Goal: Task Accomplishment & Management: Manage account settings

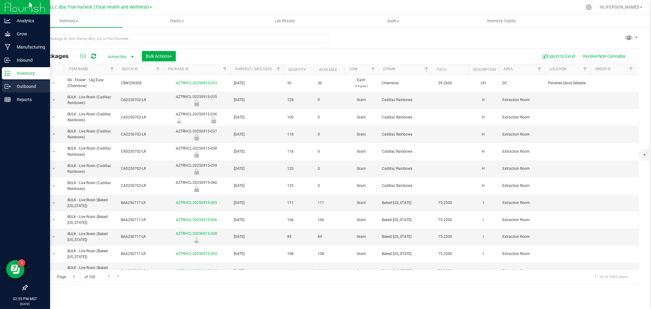
click at [5, 87] on icon at bounding box center [8, 86] width 6 height 6
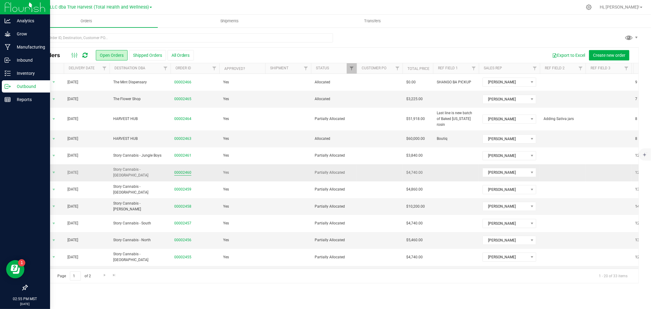
click at [182, 170] on link "00002460" at bounding box center [182, 173] width 17 height 6
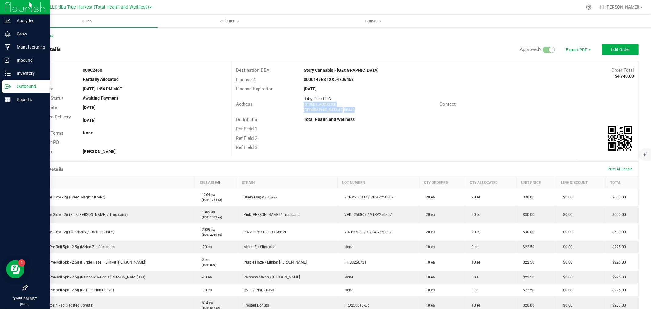
drag, startPoint x: 301, startPoint y: 104, endPoint x: 342, endPoint y: 110, distance: 41.6
click at [342, 110] on div "Juicy Joint I LLC. [STREET_ADDRESS]" at bounding box center [370, 104] width 139 height 16
copy ngx-name-and-address "[STREET_ADDRESS]"
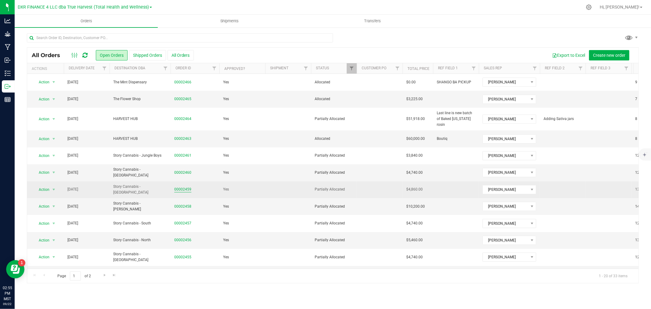
click at [184, 186] on link "00002459" at bounding box center [182, 189] width 17 height 6
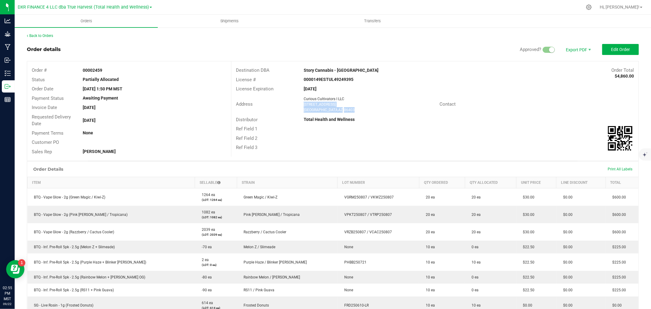
drag, startPoint x: 301, startPoint y: 102, endPoint x: 350, endPoint y: 110, distance: 49.5
click at [350, 110] on div "Curious Cultivators I LLC [STREET_ADDRESS]" at bounding box center [370, 104] width 139 height 16
copy ngx-name-and-address "[STREET_ADDRESS]"
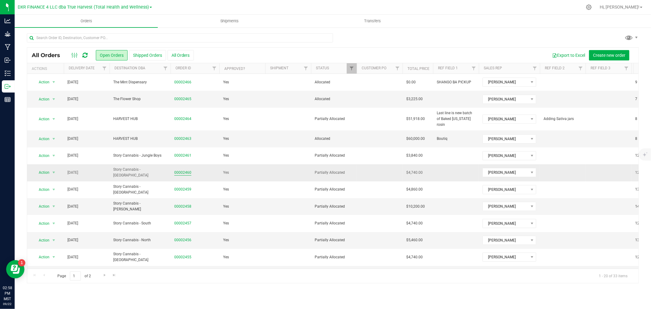
click at [179, 170] on link "00002460" at bounding box center [182, 173] width 17 height 6
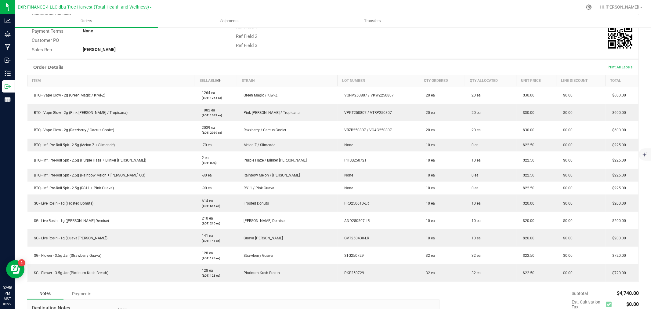
scroll to position [102, 0]
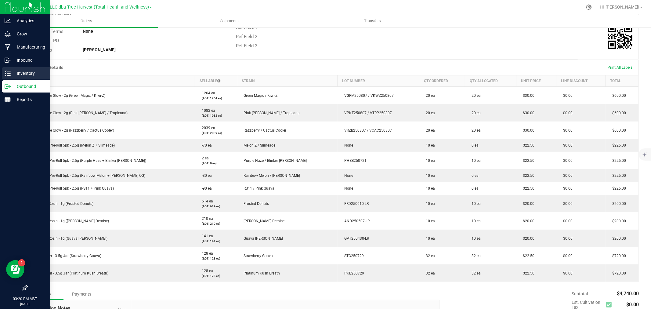
click at [22, 72] on p "Inventory" at bounding box center [29, 73] width 37 height 7
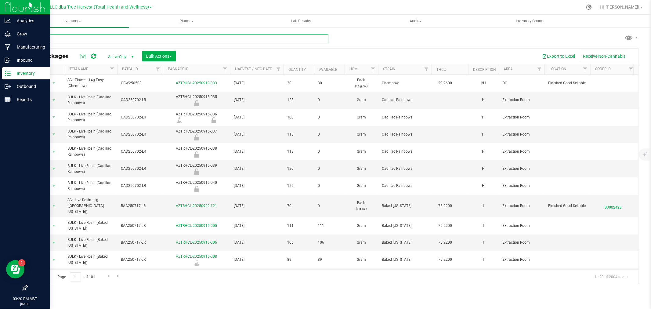
click at [85, 36] on input "text" at bounding box center [178, 38] width 302 height 9
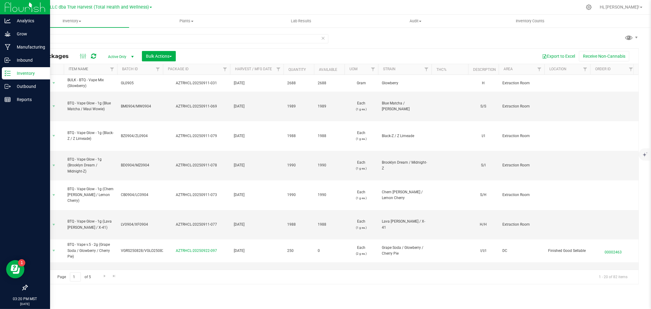
click at [82, 69] on link "Item Name" at bounding box center [79, 69] width 20 height 4
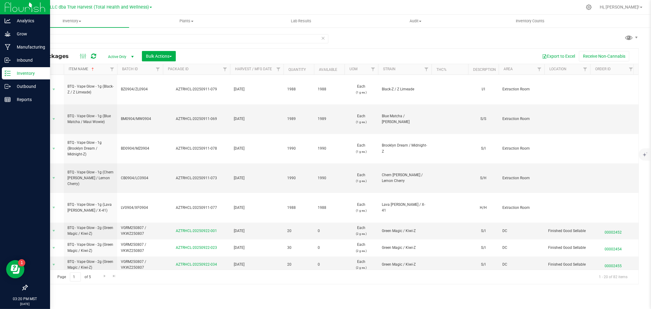
click at [82, 69] on link "Item Name" at bounding box center [82, 69] width 27 height 4
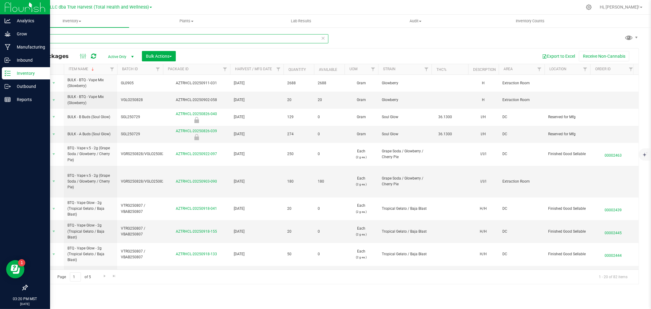
click at [74, 38] on input "glow" at bounding box center [178, 38] width 302 height 9
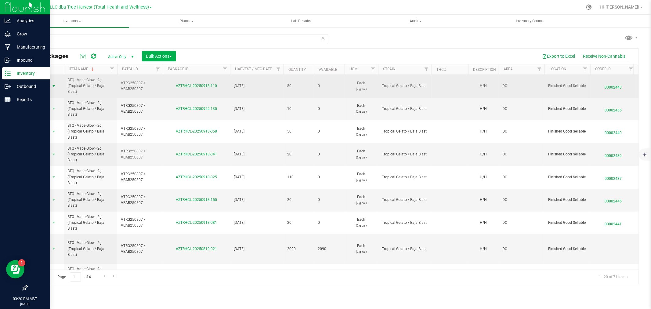
click at [44, 85] on span "Action" at bounding box center [41, 86] width 16 height 9
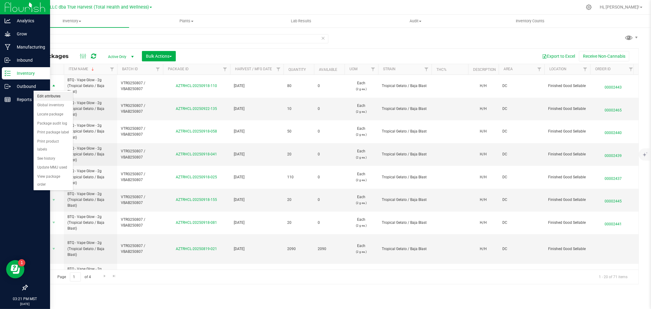
click at [52, 95] on li "Edit attributes" at bounding box center [53, 96] width 39 height 9
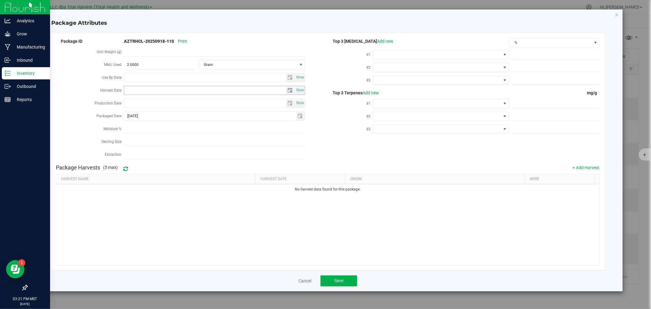
click at [128, 90] on input "Harvest Date" at bounding box center [205, 90] width 162 height 9
click at [618, 15] on icon "Close modal" at bounding box center [617, 14] width 4 height 7
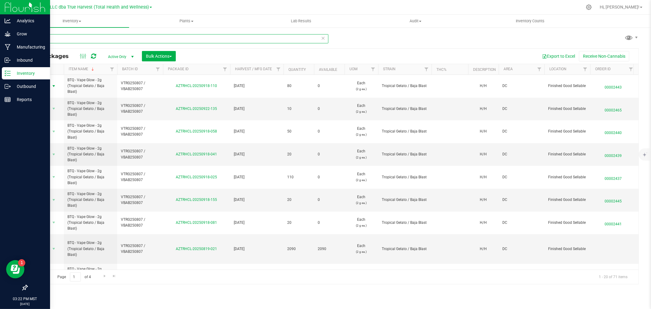
click at [146, 38] on input "glow - 2" at bounding box center [178, 38] width 302 height 9
click at [55, 38] on input "glow - 2" at bounding box center [178, 38] width 302 height 9
click at [56, 38] on input "glow - 2" at bounding box center [178, 38] width 302 height 9
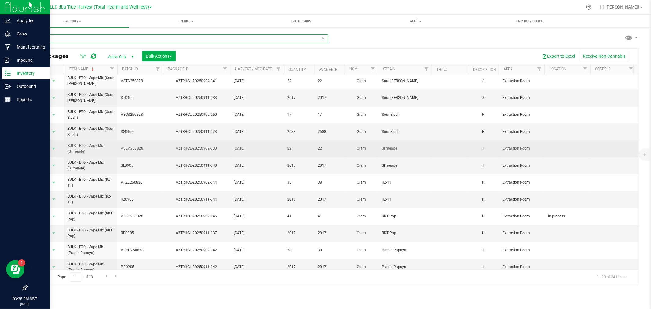
scroll to position [173, 0]
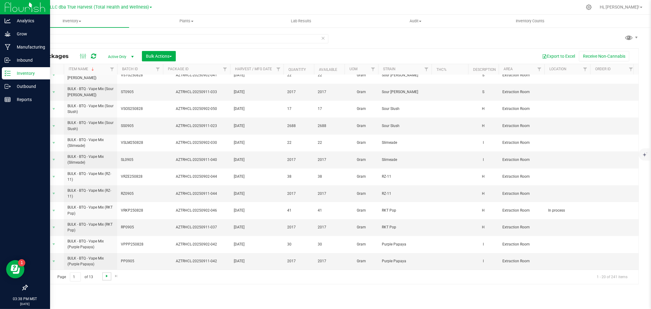
click at [105, 276] on span "Go to the next page" at bounding box center [106, 275] width 5 height 5
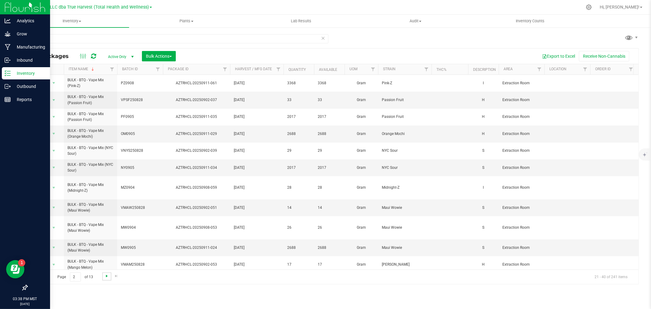
click at [106, 276] on span "Go to the next page" at bounding box center [106, 275] width 5 height 5
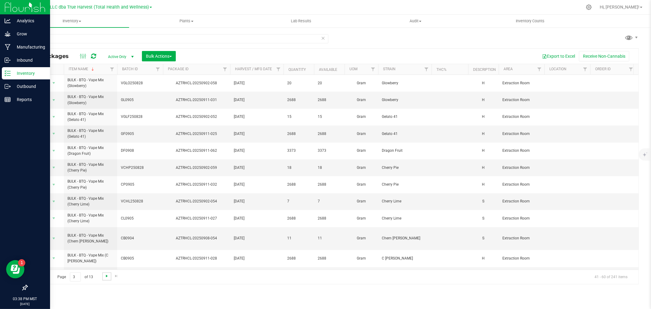
click at [106, 276] on span "Go to the next page" at bounding box center [106, 275] width 5 height 5
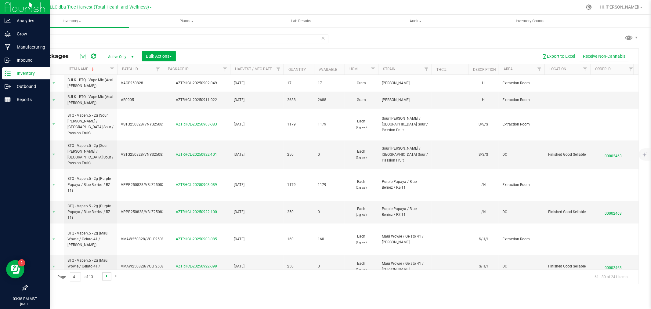
click at [106, 276] on span "Go to the next page" at bounding box center [106, 275] width 5 height 5
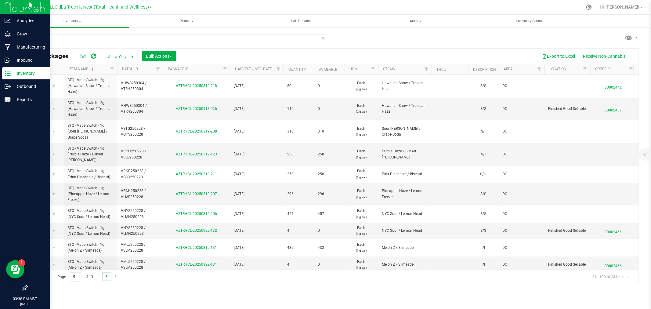
click at [106, 276] on span "Go to the next page" at bounding box center [106, 275] width 5 height 5
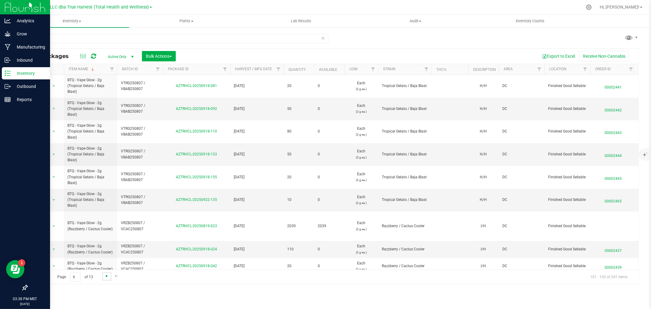
click at [108, 276] on span "Go to the next page" at bounding box center [106, 275] width 5 height 5
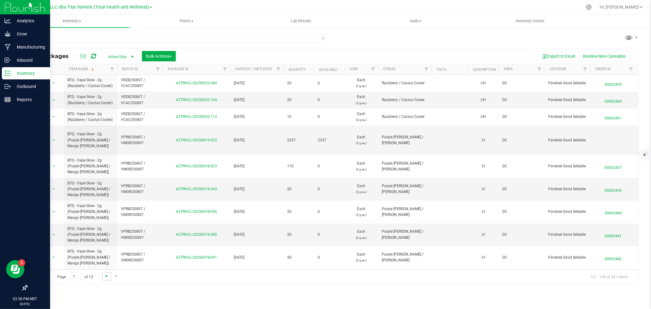
click at [107, 275] on span "Go to the next page" at bounding box center [106, 275] width 5 height 5
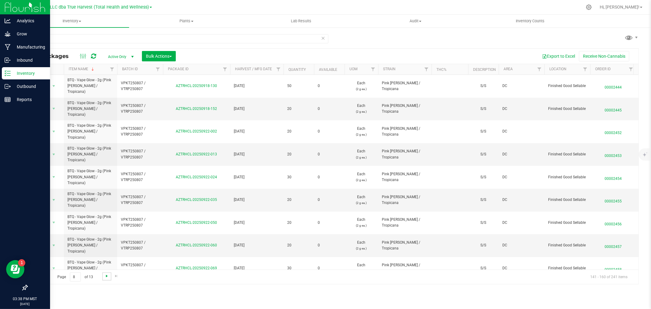
click at [107, 275] on span "Go to the next page" at bounding box center [106, 275] width 5 height 5
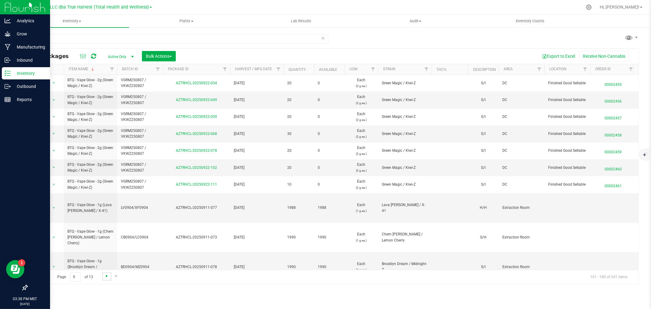
click at [107, 275] on span "Go to the next page" at bounding box center [106, 275] width 5 height 5
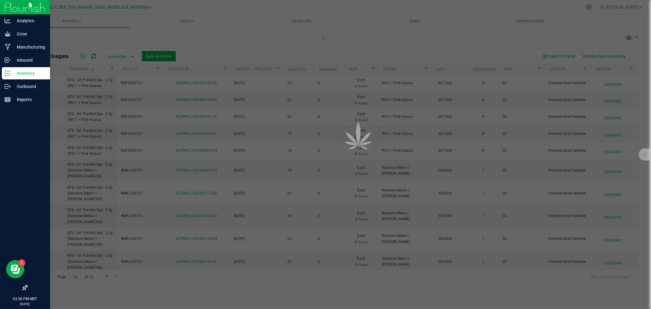
click at [107, 275] on div at bounding box center [325, 154] width 651 height 309
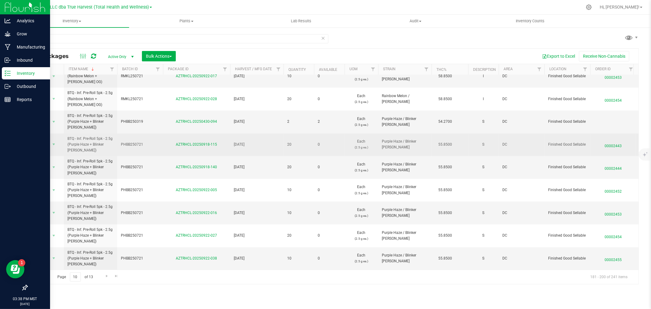
scroll to position [203, 0]
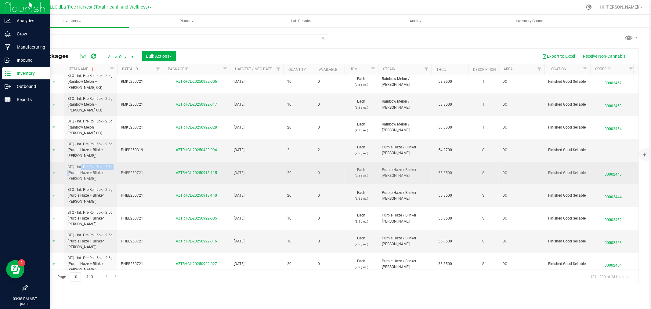
drag, startPoint x: 67, startPoint y: 168, endPoint x: 103, endPoint y: 168, distance: 36.3
click at [103, 168] on td "BTQ - Inf. Pre-Roll 5pk - 2.5g (Purple Haze + Blinker [PERSON_NAME])" at bounding box center [90, 173] width 53 height 23
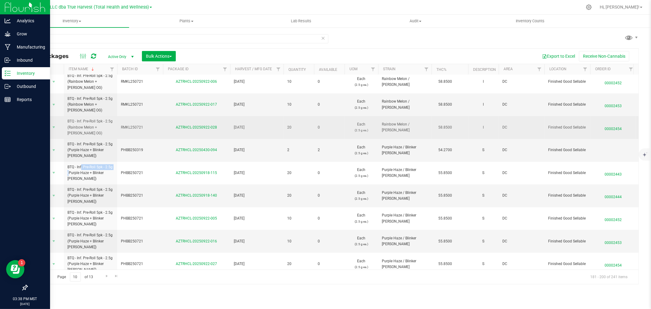
copy span "BTQ - Inf. Pre-Roll 5pk"
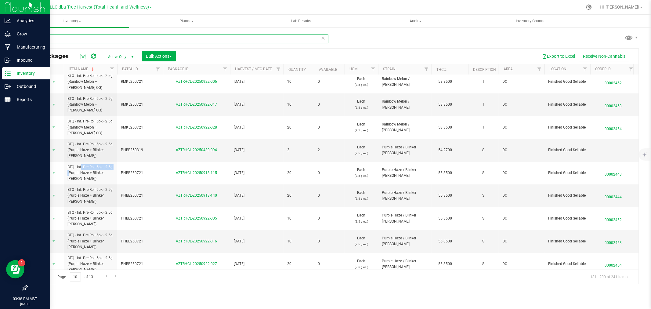
click at [58, 34] on input "btq -" at bounding box center [178, 38] width 302 height 9
paste input "BTQ - Inf. Pre-Roll 5pk"
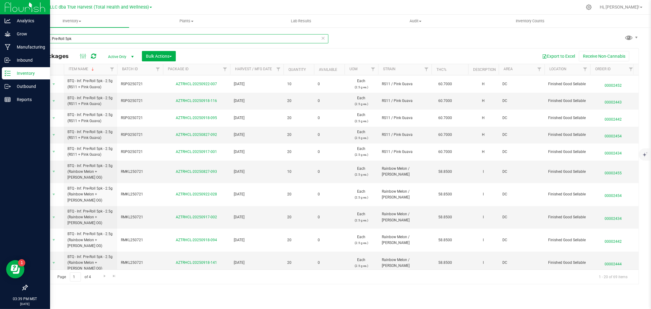
scroll to position [190, 0]
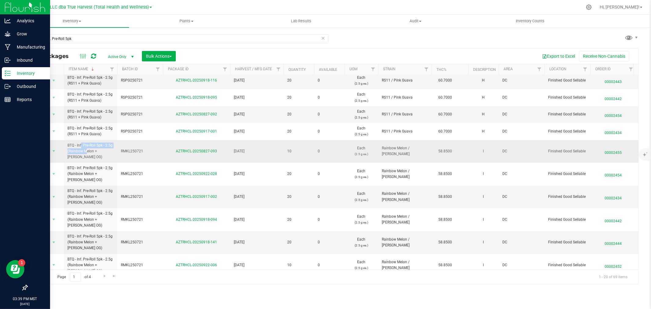
drag, startPoint x: 66, startPoint y: 110, endPoint x: 69, endPoint y: 115, distance: 5.9
click at [69, 140] on td "BTQ - Inf. Pre-Roll 5pk - 2.5g (Rainbow Melon + [PERSON_NAME] OG)" at bounding box center [90, 151] width 53 height 23
copy span "BTQ - Inf. Pre-Roll 5pk - 2.5g ("
click at [67, 30] on div "BTQ - Inf. Pre-Roll 5pk" at bounding box center [180, 39] width 306 height 20
click at [70, 41] on input "BTQ - Inf. Pre-Roll 5pk" at bounding box center [178, 38] width 302 height 9
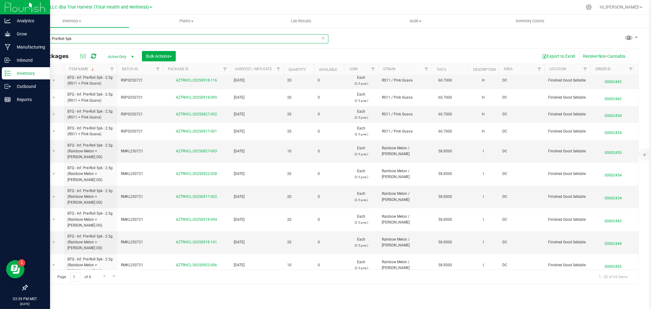
click at [70, 41] on input "BTQ - Inf. Pre-Roll 5pk" at bounding box center [178, 38] width 302 height 9
paste input "- 2.5g ("
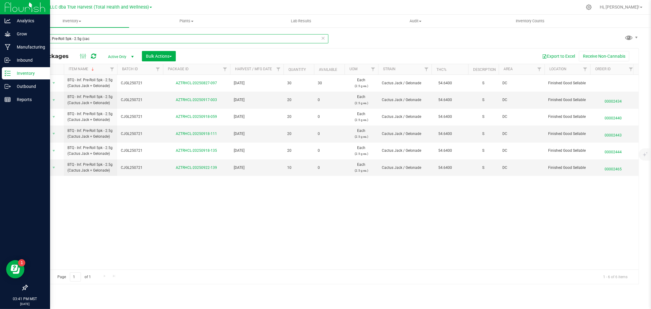
drag, startPoint x: 109, startPoint y: 37, endPoint x: 25, endPoint y: 38, distance: 84.2
click at [25, 38] on div "BTQ - Inf. Pre-Roll 5pk - 2.5g (cac All Packages Active Only Active Only Lab Sa…" at bounding box center [333, 120] width 636 height 186
type input "cactus ja"
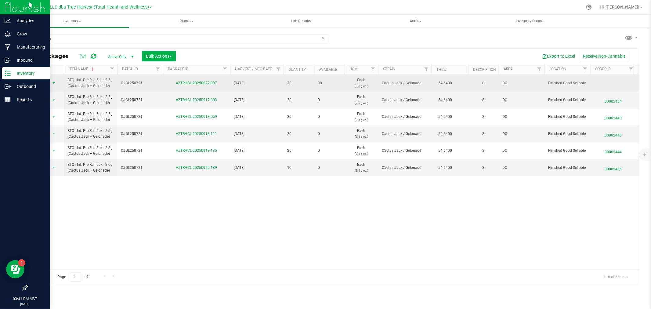
click at [53, 85] on span "select" at bounding box center [53, 83] width 5 height 5
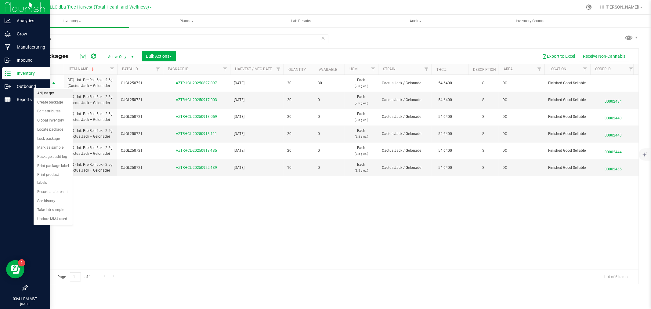
click at [53, 93] on li "Adjust qty" at bounding box center [53, 93] width 39 height 9
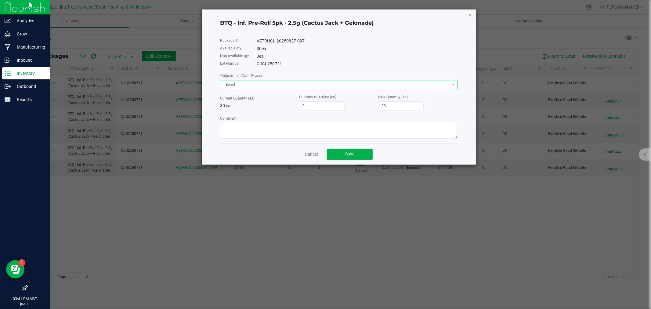
click at [255, 85] on span "Select" at bounding box center [334, 84] width 229 height 9
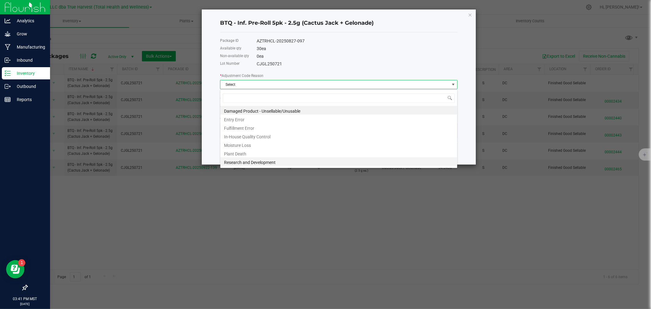
scroll to position [24, 0]
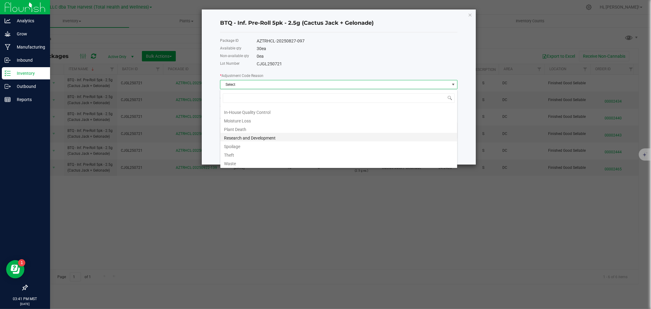
click at [250, 138] on li "Research and Development" at bounding box center [338, 137] width 237 height 9
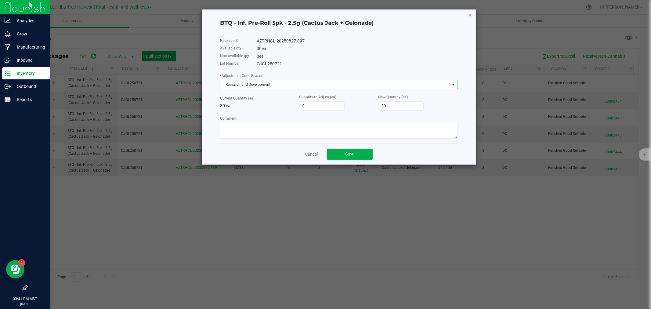
click at [245, 82] on span "Research and Development" at bounding box center [334, 84] width 229 height 9
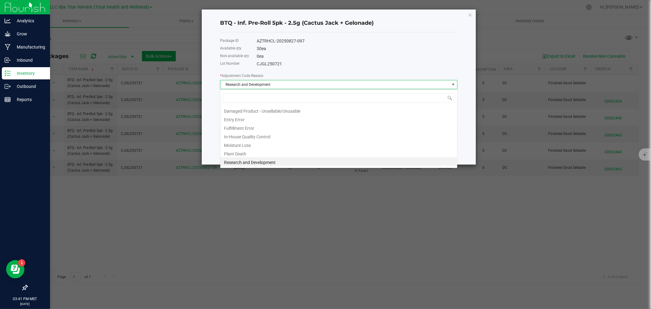
scroll to position [9, 237]
click at [248, 137] on li "In-House Quality Control" at bounding box center [338, 136] width 237 height 9
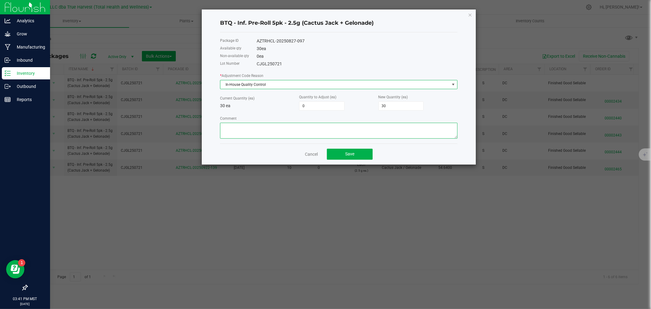
click at [248, 137] on textarea "Comment" at bounding box center [338, 131] width 237 height 16
type textarea "Quality assurance"
click at [386, 107] on input "30" at bounding box center [401, 106] width 45 height 9
type input "-28"
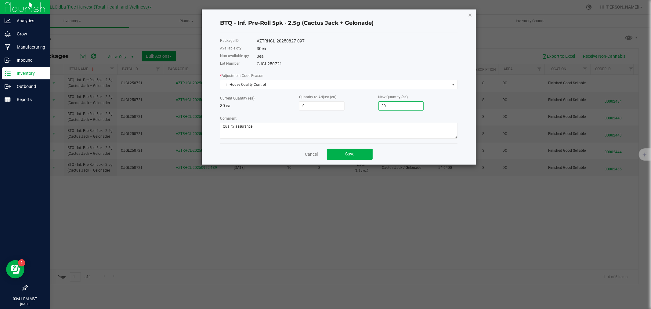
type input "2"
type input "-10"
type input "20"
click at [359, 109] on div "Quantity to Adjust (ea) -10" at bounding box center [338, 102] width 79 height 17
click at [359, 154] on button "Save" at bounding box center [350, 154] width 46 height 11
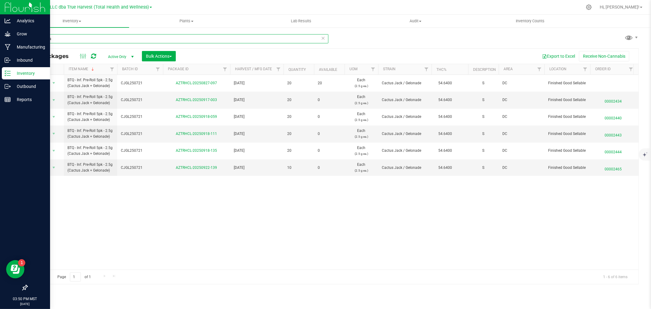
click at [56, 38] on input "cactus ja" at bounding box center [178, 38] width 302 height 9
type input "drb250813"
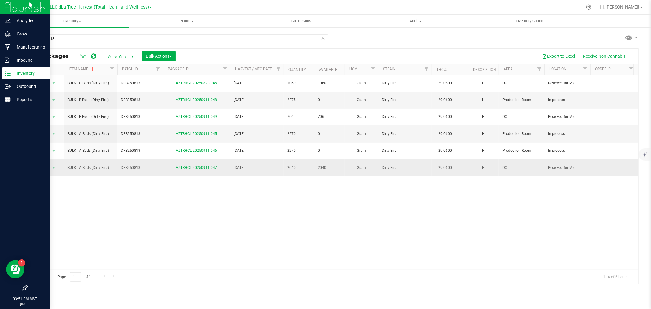
drag, startPoint x: 121, startPoint y: 151, endPoint x: 142, endPoint y: 151, distance: 21.7
click at [142, 165] on span "DRB250813" at bounding box center [140, 168] width 38 height 6
click at [199, 165] on link "AZTRHCL-20250911-047" at bounding box center [196, 167] width 41 height 4
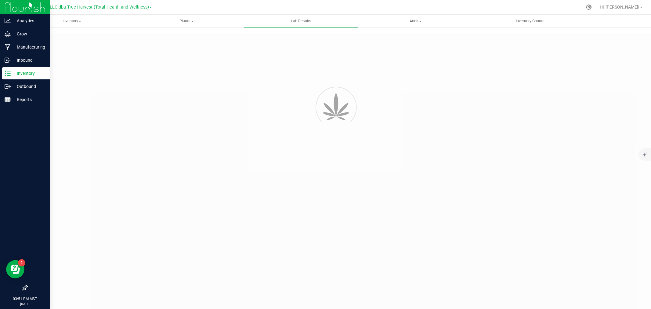
type input "AZTRHCL-20250911-049"
type input "TE50902006-006"
type input "AZTRHCL-20250911-049"
type input "[DATE] 2:42 PM"
type input "[DATE]"
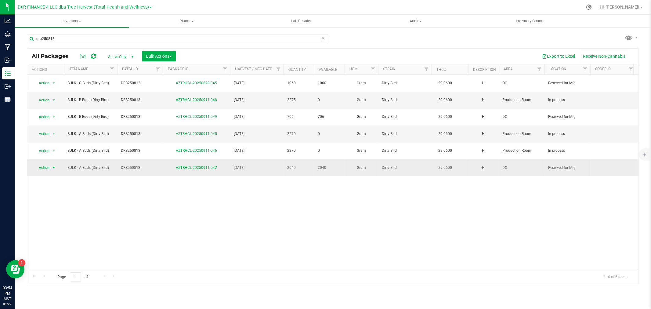
click at [45, 163] on span "Action" at bounding box center [41, 167] width 16 height 9
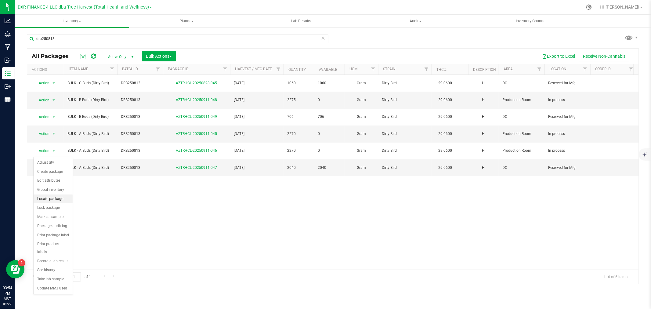
click at [54, 200] on li "Locate package" at bounding box center [53, 198] width 39 height 9
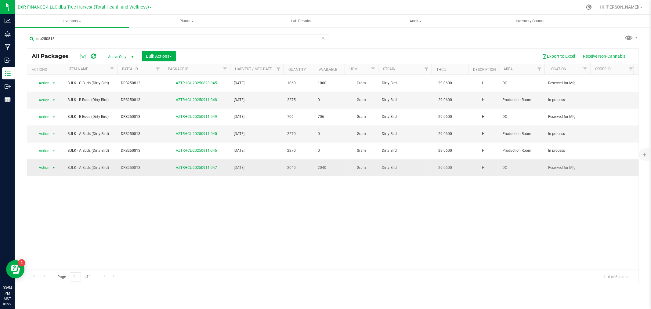
click at [50, 163] on span "select" at bounding box center [54, 167] width 8 height 9
click at [172, 49] on div "All Packages Active Only Active Only Lab Samples Locked All Bulk Actions Add to…" at bounding box center [332, 56] width 611 height 15
click at [168, 56] on span "Bulk Actions" at bounding box center [159, 56] width 26 height 5
click at [163, 102] on span "Locate packages" at bounding box center [161, 103] width 31 height 5
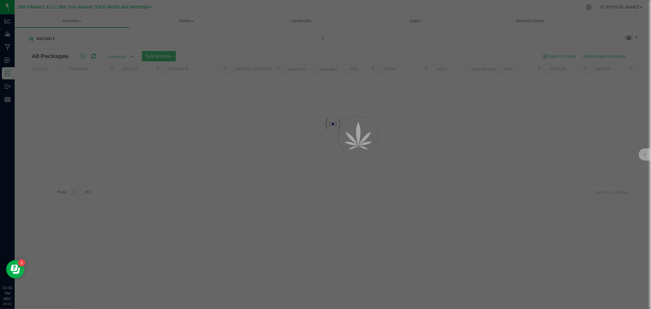
click at [7, 59] on div at bounding box center [325, 154] width 651 height 309
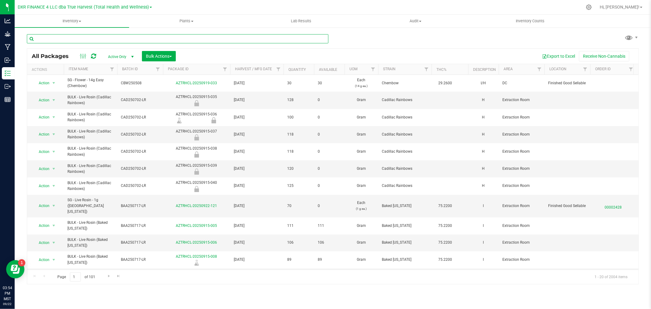
click at [140, 37] on input "text" at bounding box center [178, 38] width 302 height 9
type input "911-047"
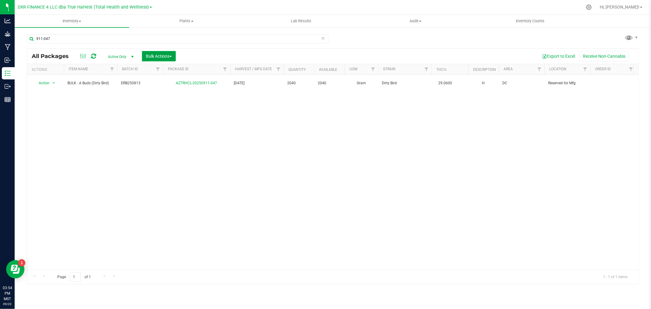
click at [160, 53] on button "Bulk Actions" at bounding box center [159, 56] width 34 height 10
click at [161, 103] on span "Locate packages" at bounding box center [161, 103] width 31 height 5
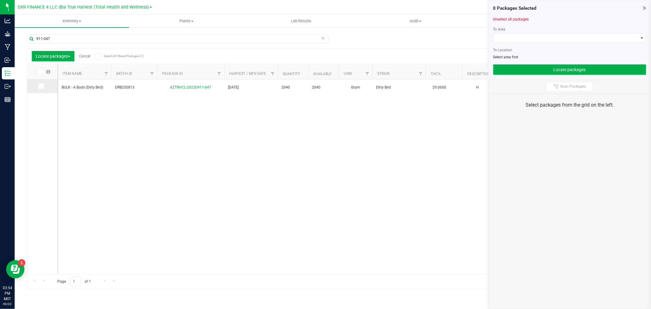
click at [33, 86] on td at bounding box center [42, 86] width 31 height 14
click at [41, 86] on icon at bounding box center [41, 86] width 4 height 0
click at [0, 0] on input "checkbox" at bounding box center [0, 0] width 0 height 0
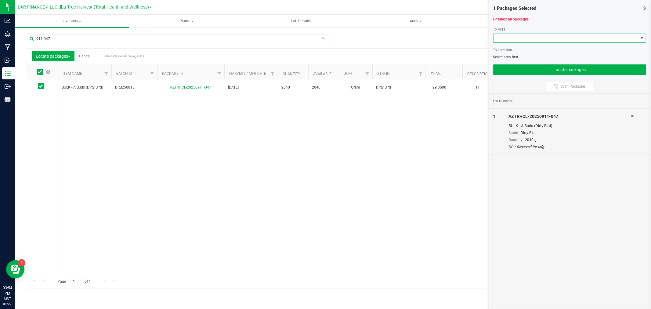
click at [516, 38] on span at bounding box center [565, 38] width 145 height 9
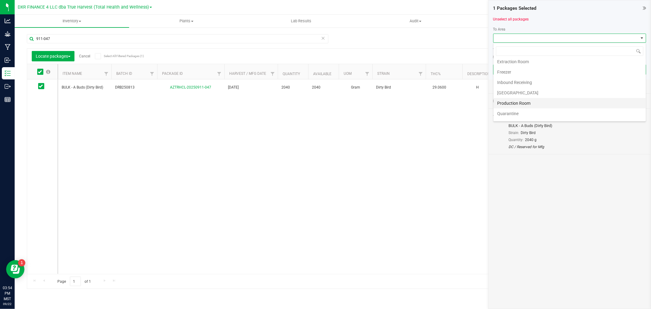
scroll to position [34, 0]
click at [513, 92] on li "Production Room" at bounding box center [569, 92] width 152 height 10
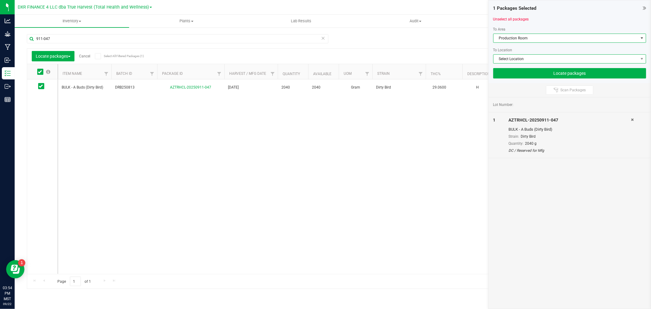
click at [513, 59] on span "Select Location" at bounding box center [565, 59] width 145 height 9
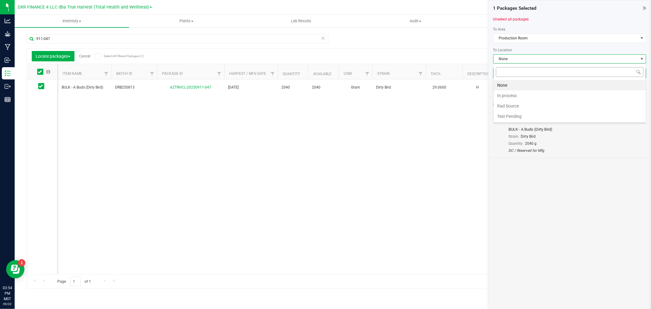
scroll to position [9, 153]
click at [513, 95] on li "In process" at bounding box center [569, 95] width 152 height 10
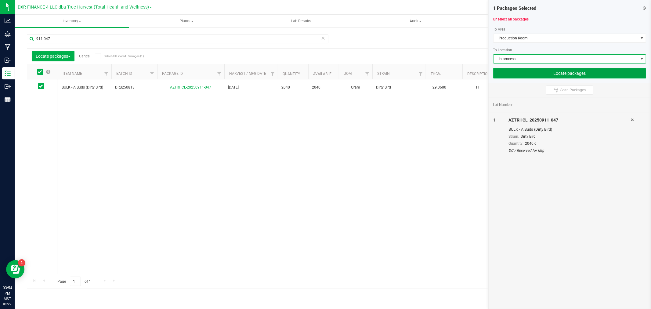
click at [544, 72] on button "Locate packages" at bounding box center [569, 73] width 153 height 10
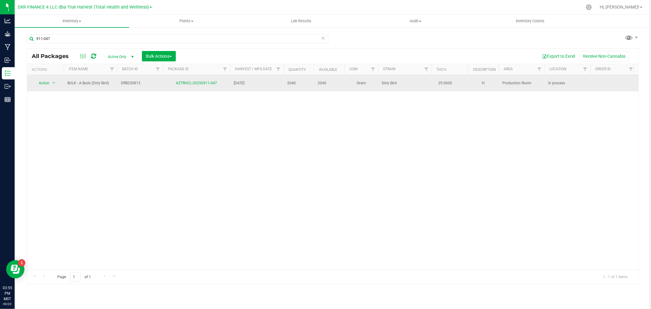
click at [172, 81] on div "AZTRHCL-20250911-047" at bounding box center [196, 83] width 69 height 6
drag, startPoint x: 175, startPoint y: 82, endPoint x: 218, endPoint y: 85, distance: 42.5
click at [218, 85] on td "AZTRHCL-20250911-047" at bounding box center [196, 83] width 67 height 16
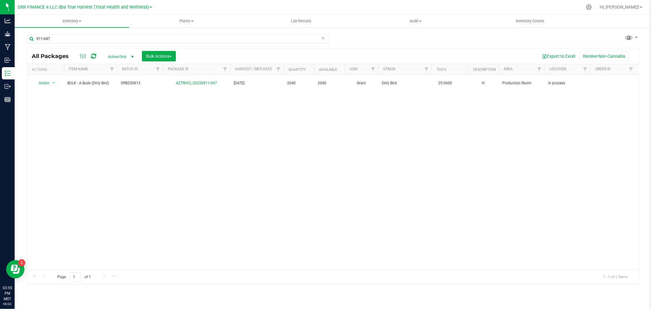
copy link "AZTRHCL-20250911-047"
click at [48, 41] on input "911-047" at bounding box center [178, 38] width 302 height 9
click at [48, 42] on input "911-047" at bounding box center [178, 38] width 302 height 9
click at [47, 39] on input "911-047" at bounding box center [178, 38] width 302 height 9
click at [70, 39] on input "911-047" at bounding box center [178, 38] width 302 height 9
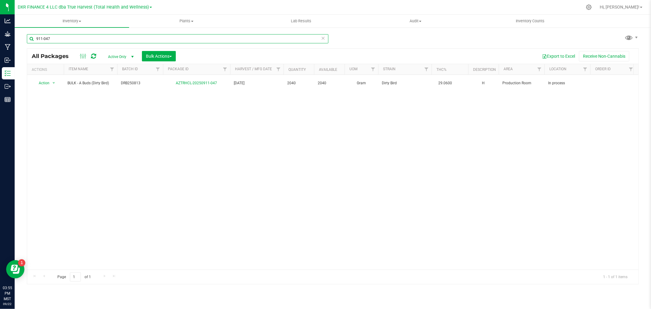
click at [70, 39] on input "911-047" at bounding box center [178, 38] width 302 height 9
paste input "AZTRHCL-20250919-034"
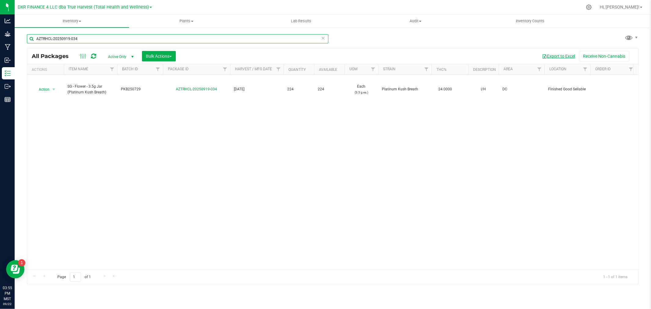
type input "AZTRHCL-20250919-034"
click at [547, 57] on button "Export to Excel" at bounding box center [558, 56] width 41 height 10
click at [99, 132] on div "Action Action Adjust qty Create package Edit attributes Global inventory Locate…" at bounding box center [332, 172] width 611 height 195
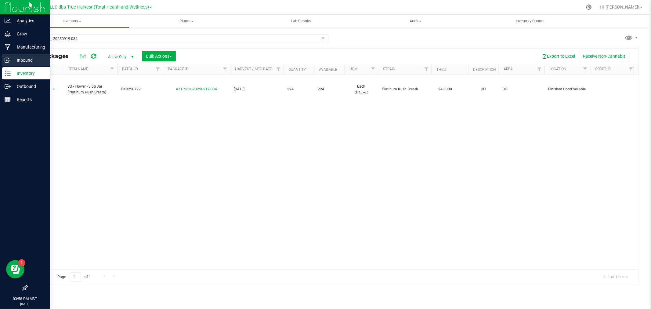
click at [17, 56] on div "Inbound" at bounding box center [26, 60] width 48 height 12
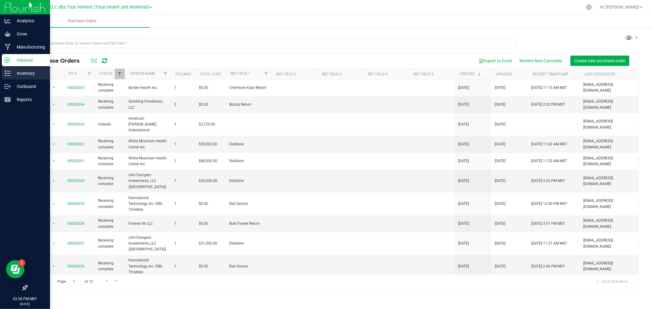
click at [21, 72] on p "Inventory" at bounding box center [29, 73] width 37 height 7
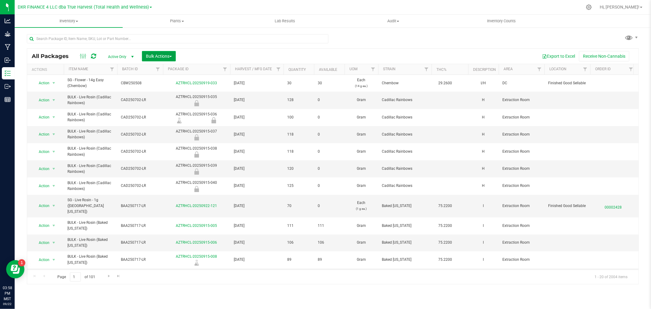
click at [154, 56] on span "Bulk Actions" at bounding box center [159, 56] width 26 height 5
click at [166, 124] on span "Print package labels" at bounding box center [164, 126] width 37 height 5
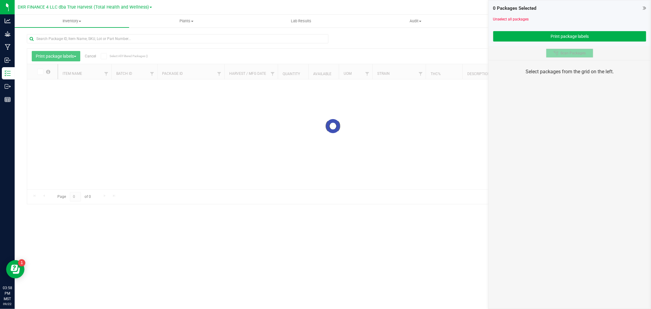
click at [570, 50] on button "Scan Packages" at bounding box center [569, 53] width 47 height 9
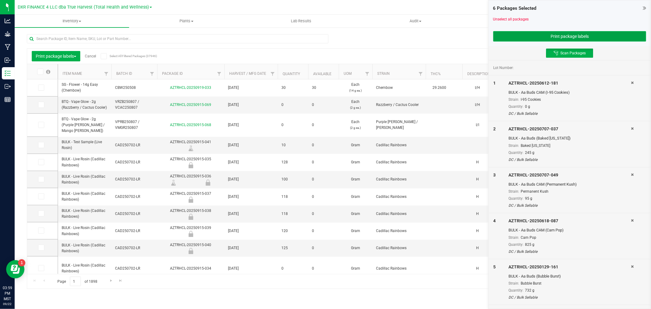
click at [577, 34] on button "Print package labels" at bounding box center [569, 36] width 153 height 10
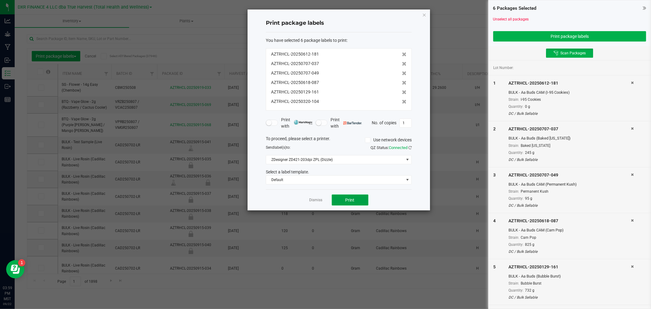
click at [344, 199] on button "Print" at bounding box center [350, 199] width 37 height 11
click at [312, 201] on link "Dismiss" at bounding box center [315, 199] width 13 height 5
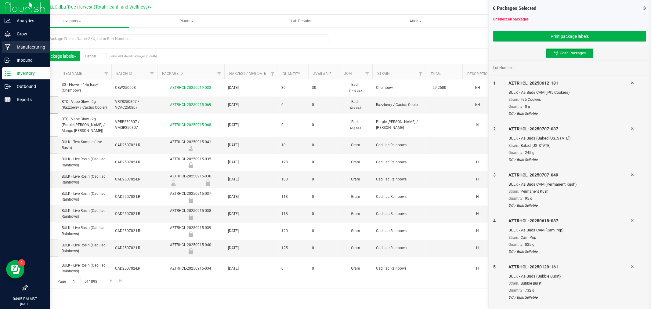
click at [26, 44] on p "Manufacturing" at bounding box center [29, 46] width 37 height 7
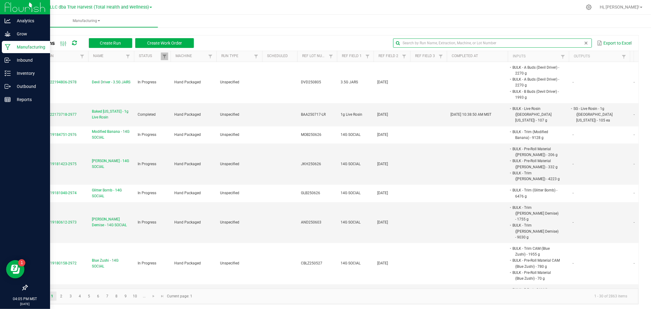
click at [568, 44] on input "text" at bounding box center [492, 42] width 198 height 9
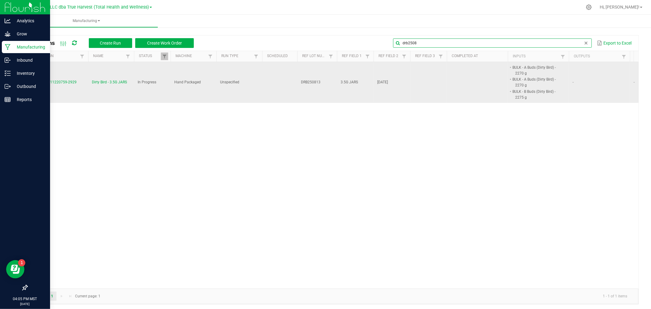
type input "drb2508"
click at [100, 81] on span "Dirty Bird - 3.5G JARS" at bounding box center [109, 82] width 35 height 6
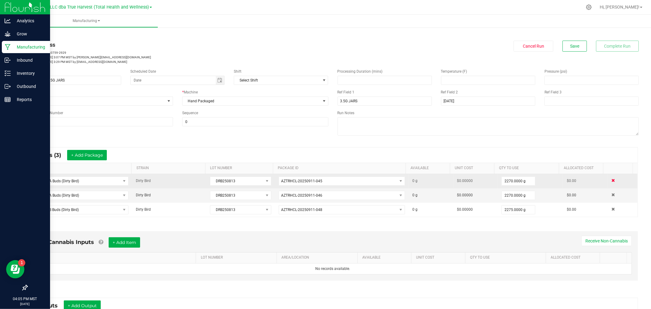
click at [612, 179] on span at bounding box center [614, 181] width 4 height 4
type input "2275.0000 g"
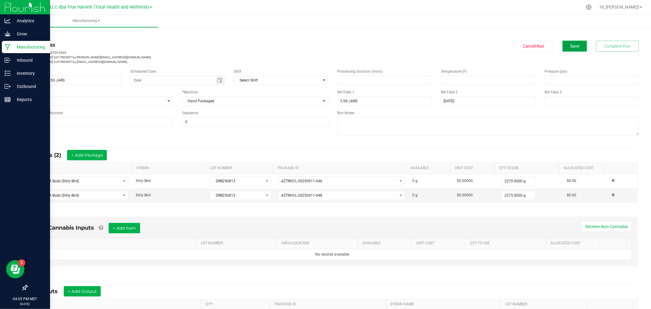
click at [571, 48] on span "Save" at bounding box center [574, 46] width 9 height 5
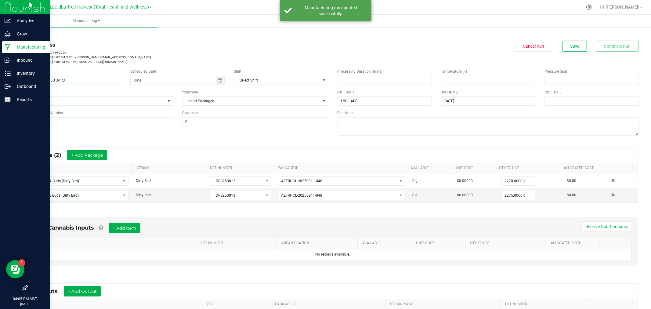
click at [9, 43] on div "Manufacturing" at bounding box center [26, 47] width 48 height 12
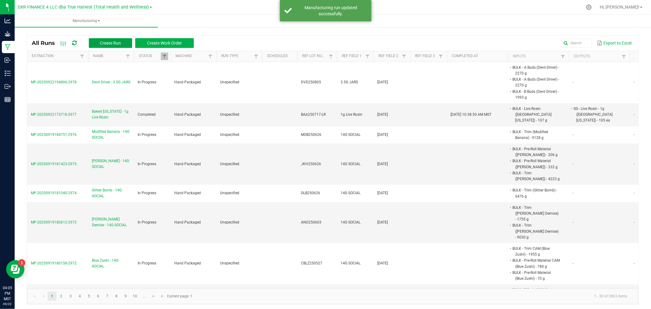
click at [109, 41] on span "Create Run" at bounding box center [110, 43] width 21 height 5
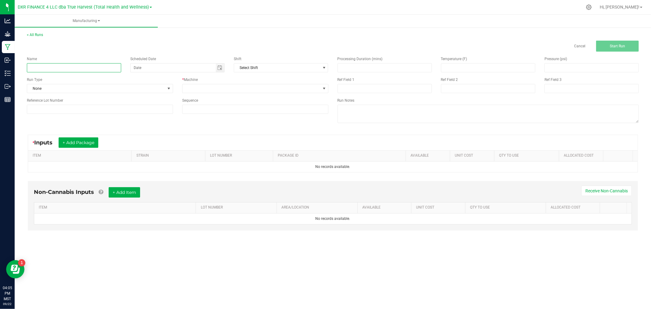
click at [95, 65] on input at bounding box center [74, 67] width 94 height 9
type input "Dirty Bird - 1g Samples"
click at [70, 111] on input at bounding box center [100, 109] width 146 height 9
type input "DRB250813"
click at [247, 92] on span at bounding box center [251, 88] width 138 height 9
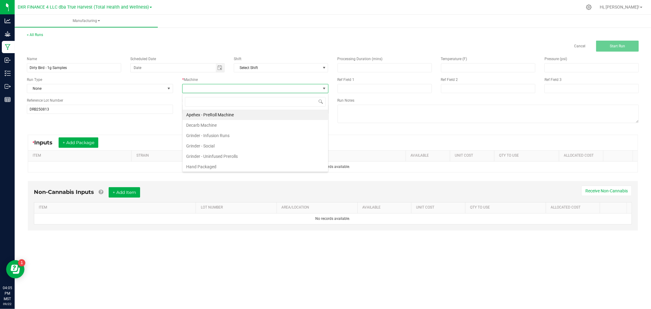
scroll to position [9, 146]
click at [238, 165] on li "Hand Packaged" at bounding box center [255, 166] width 146 height 10
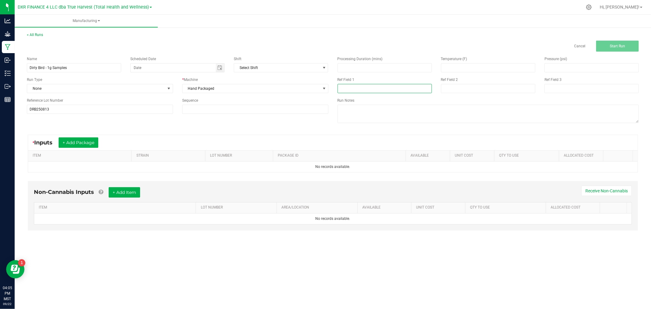
click at [350, 90] on input at bounding box center [385, 88] width 94 height 9
click at [523, 89] on input at bounding box center [488, 88] width 94 height 9
click at [388, 89] on input at bounding box center [385, 88] width 94 height 9
type input "1g Sample"
type input "9-22-25"
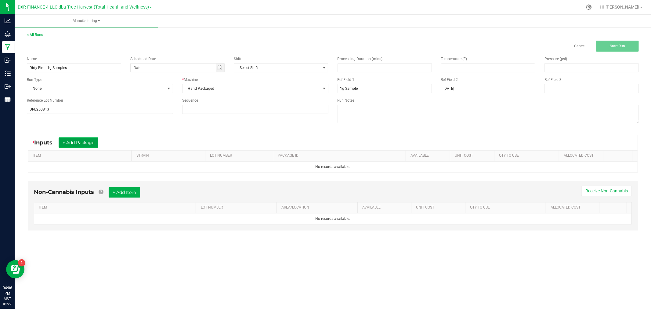
click at [70, 143] on button "+ Add Package" at bounding box center [79, 142] width 40 height 10
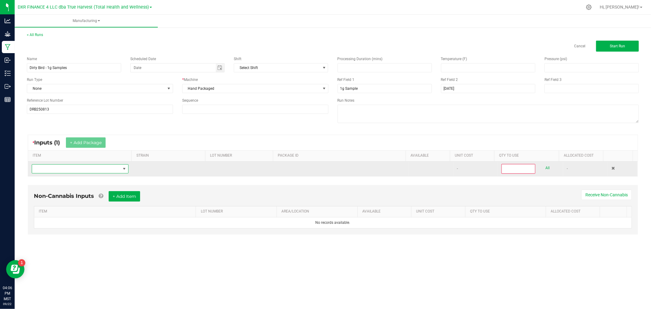
click at [98, 169] on span "NO DATA FOUND" at bounding box center [76, 168] width 89 height 9
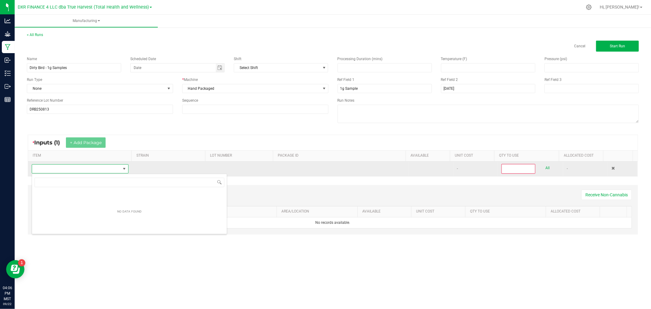
scroll to position [9, 96]
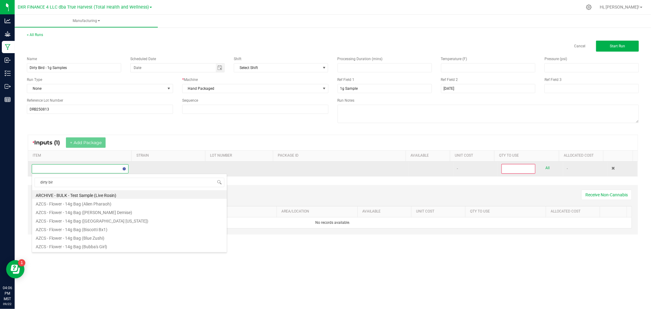
type input "dirty bird"
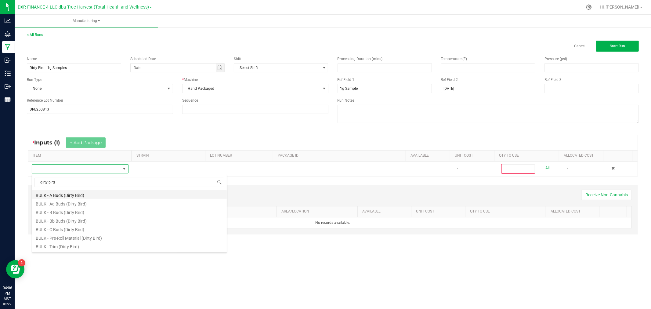
click at [92, 196] on li "BULK - A Buds (Dirty Bird)" at bounding box center [129, 194] width 195 height 9
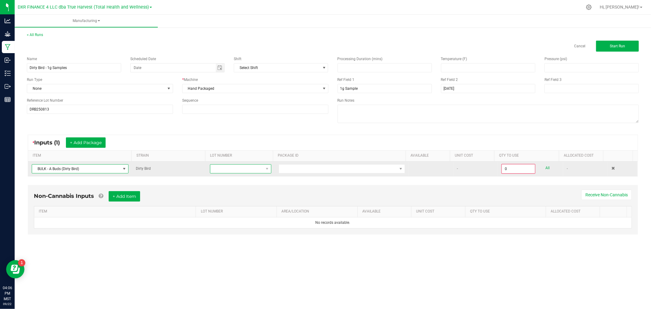
click at [220, 169] on span at bounding box center [236, 168] width 53 height 9
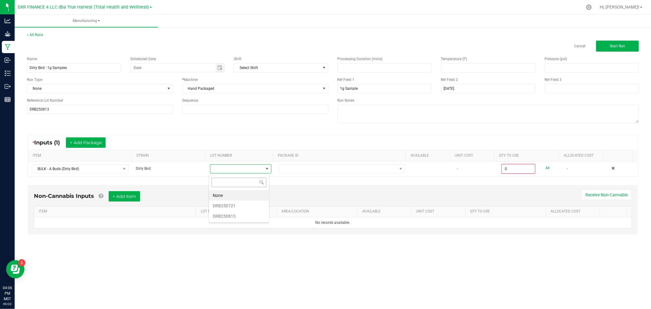
scroll to position [9, 60]
click at [234, 215] on li "DRB250813" at bounding box center [239, 216] width 60 height 10
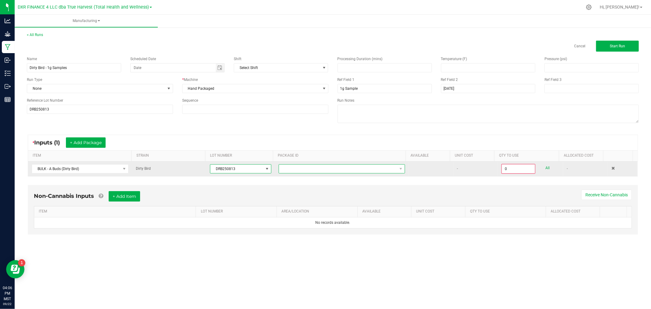
click at [317, 170] on span at bounding box center [338, 168] width 118 height 9
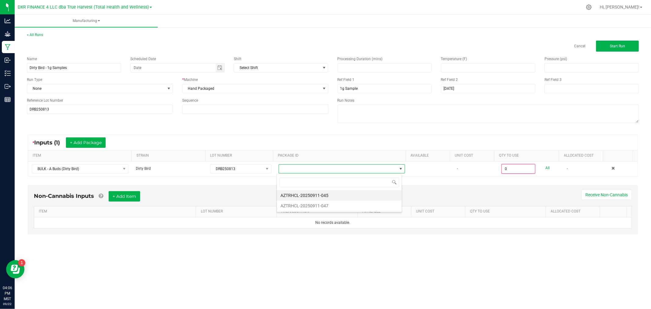
scroll to position [9, 125]
click at [320, 193] on li "AZTRHCL-20250911-045" at bounding box center [339, 195] width 125 height 10
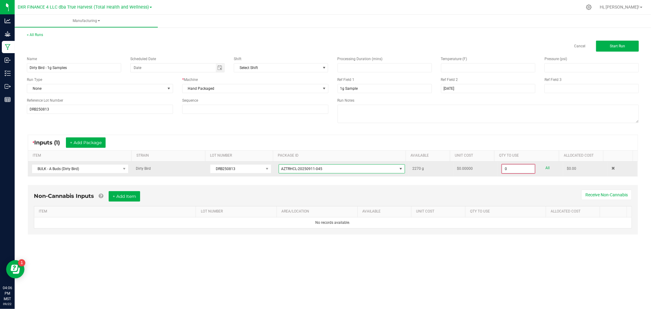
click at [504, 167] on input "0" at bounding box center [518, 168] width 33 height 9
type input "338.0000 g"
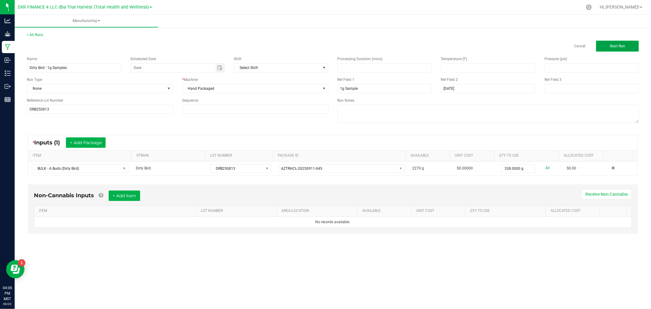
click at [607, 47] on button "Start Run" at bounding box center [617, 46] width 43 height 11
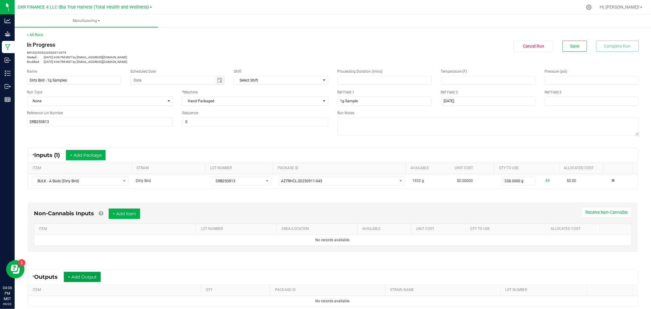
click at [92, 275] on button "+ Add Output" at bounding box center [82, 277] width 37 height 10
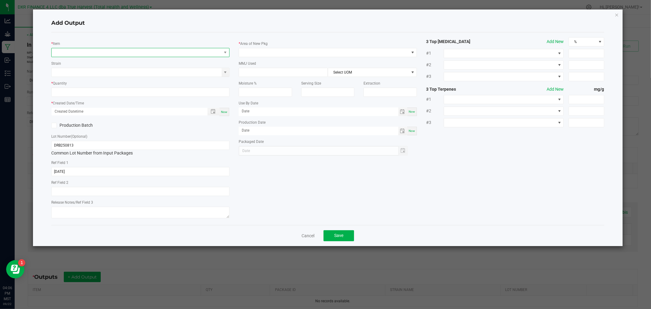
click at [129, 51] on span "NO DATA FOUND" at bounding box center [137, 52] width 170 height 9
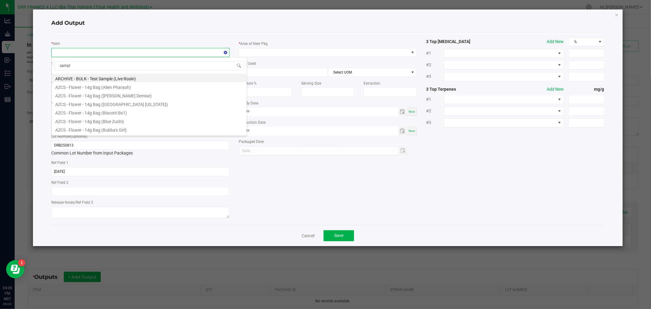
type input "sample"
type input "0.0000 g"
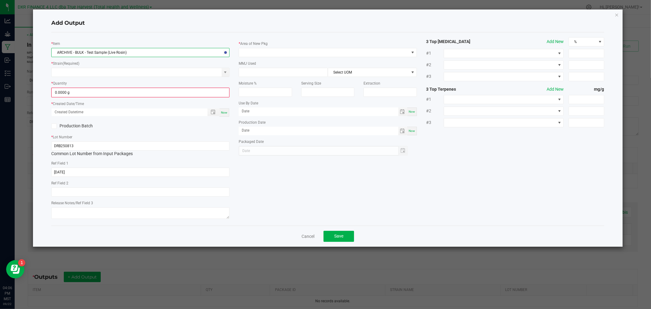
click at [127, 50] on span "ARCHIVE - BULK - Test Sample (Live Rosin)" at bounding box center [137, 52] width 170 height 9
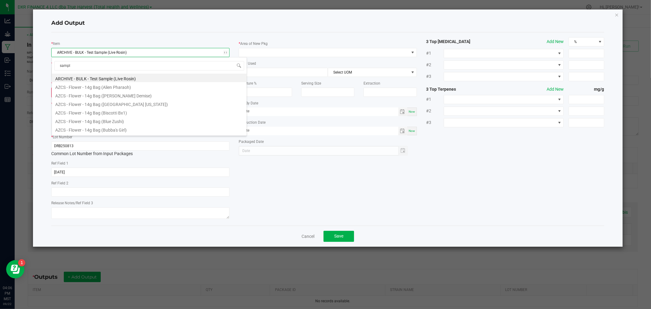
type input "sample"
click at [120, 112] on li "SG - Flower - 1g Sample (Dirty Bird)" at bounding box center [149, 112] width 195 height 9
type input "0 ea"
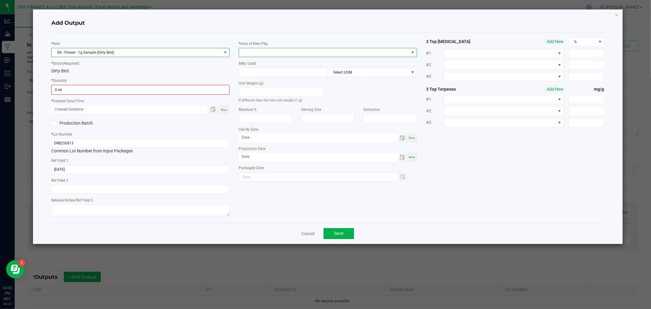
click at [251, 52] on span at bounding box center [324, 52] width 170 height 9
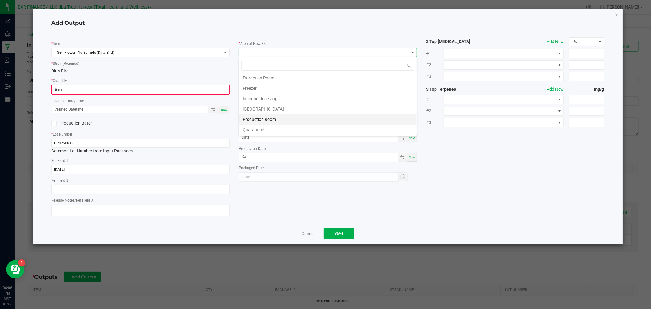
scroll to position [34, 0]
click at [255, 108] on li "Production Room" at bounding box center [328, 107] width 178 height 10
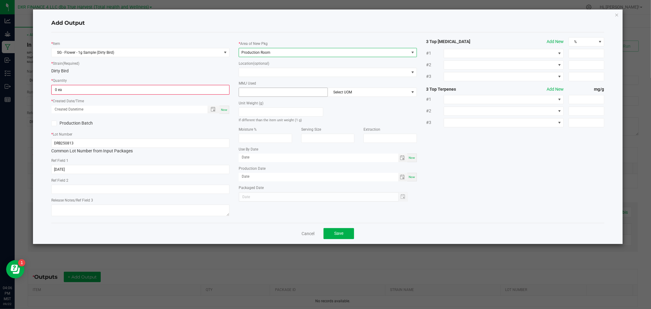
click at [261, 90] on input at bounding box center [283, 92] width 89 height 9
type input "1"
click at [336, 93] on span "Select UOM" at bounding box center [368, 92] width 81 height 9
click at [334, 129] on li "Gram" at bounding box center [372, 129] width 89 height 10
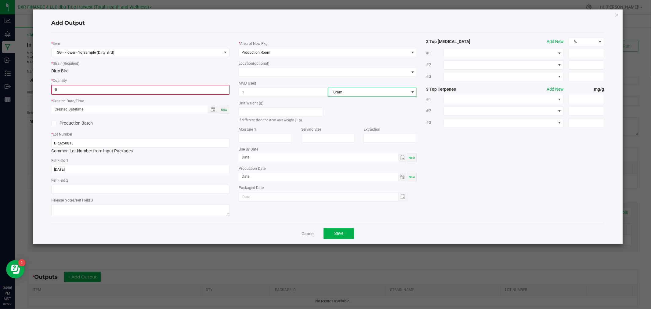
click at [200, 89] on input "0" at bounding box center [140, 89] width 177 height 9
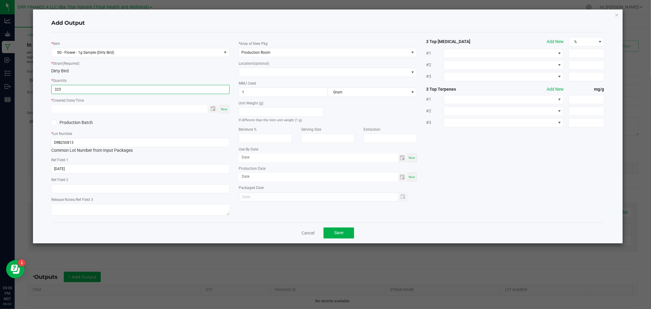
type input "325 ea"
type input "month/day/year hour:minute AM"
click at [212, 110] on span "Toggle popup" at bounding box center [213, 108] width 5 height 5
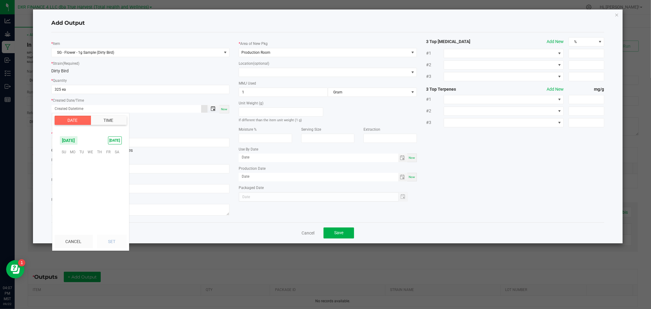
scroll to position [98976, 0]
click at [89, 179] on span "13" at bounding box center [90, 181] width 9 height 9
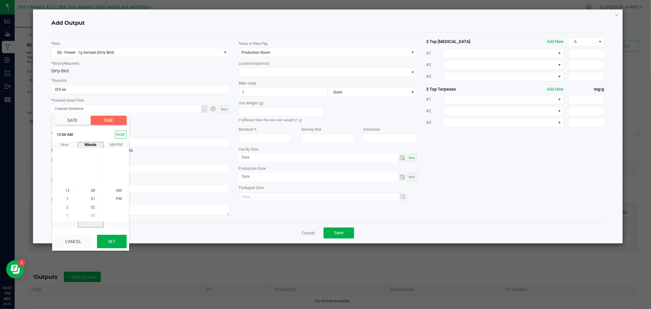
click at [112, 245] on button "Set" at bounding box center [112, 241] width 30 height 13
type input "08/13/2025 12:00 AM"
type input "08/13/2025"
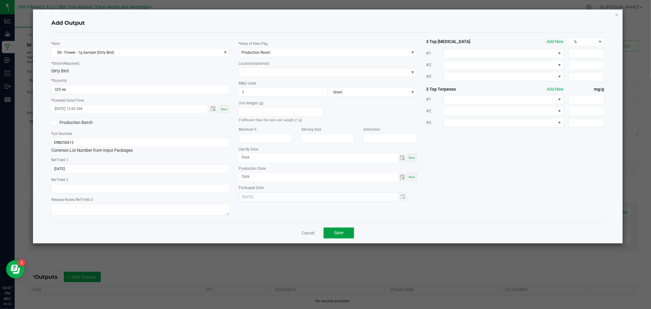
click at [337, 233] on span "Save" at bounding box center [338, 232] width 9 height 5
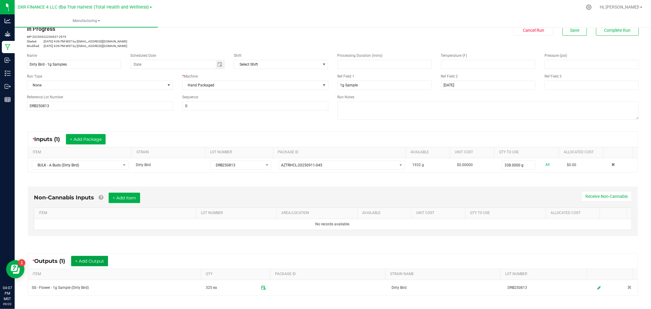
scroll to position [0, 0]
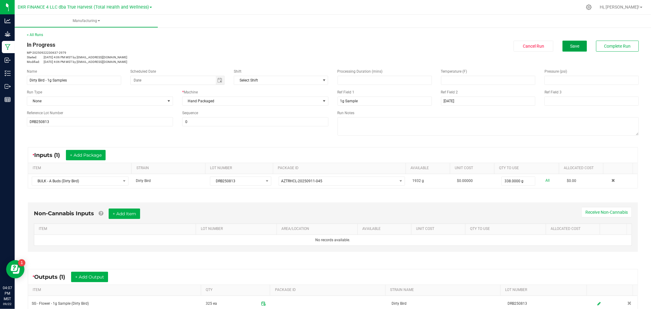
click at [570, 46] on span "Save" at bounding box center [574, 46] width 9 height 5
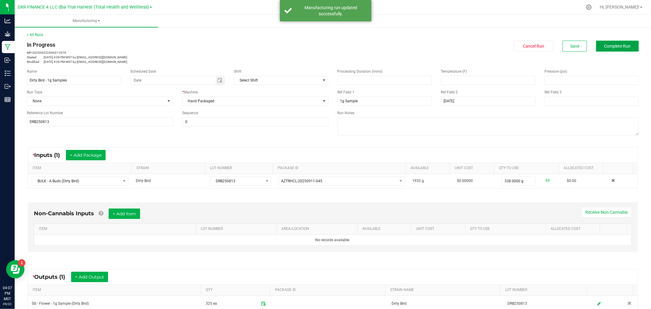
click at [622, 45] on span "Complete Run" at bounding box center [617, 46] width 27 height 5
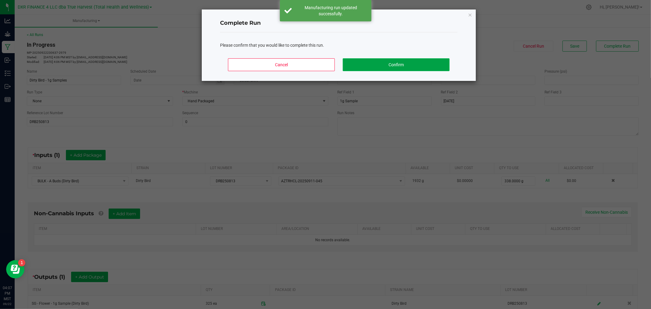
click at [375, 63] on button "Confirm" at bounding box center [396, 64] width 107 height 13
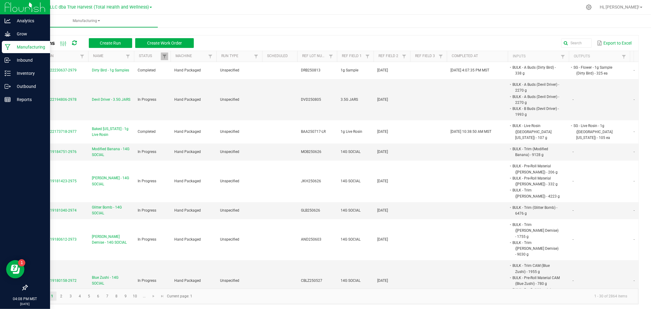
click at [13, 48] on p "Manufacturing" at bounding box center [29, 46] width 37 height 7
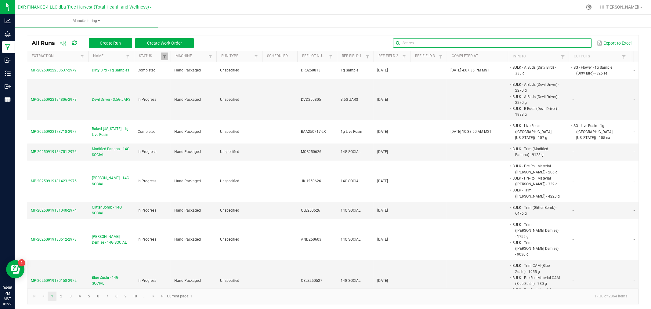
click at [572, 40] on input "text" at bounding box center [492, 42] width 198 height 9
type input "drb250813"
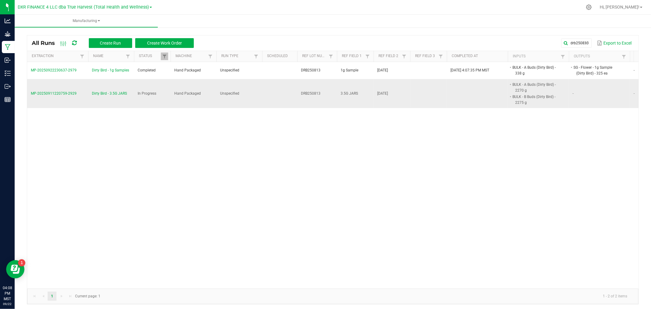
click at [100, 95] on span "Dirty Bird - 3.5G JARS" at bounding box center [109, 94] width 35 height 6
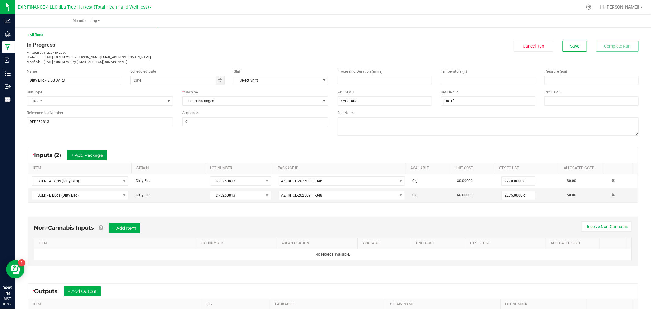
click at [86, 156] on button "+ Add Package" at bounding box center [87, 155] width 40 height 10
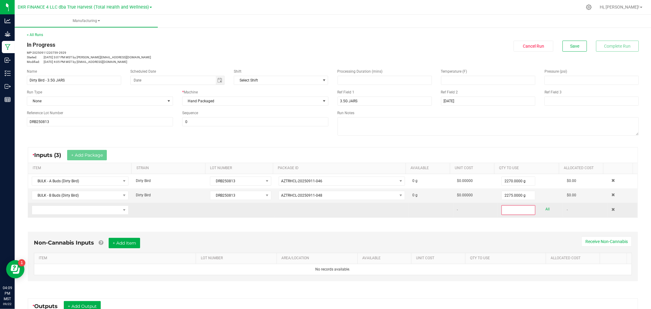
click at [83, 216] on td at bounding box center [80, 210] width 104 height 15
click at [86, 210] on span "NO DATA FOUND" at bounding box center [76, 210] width 89 height 9
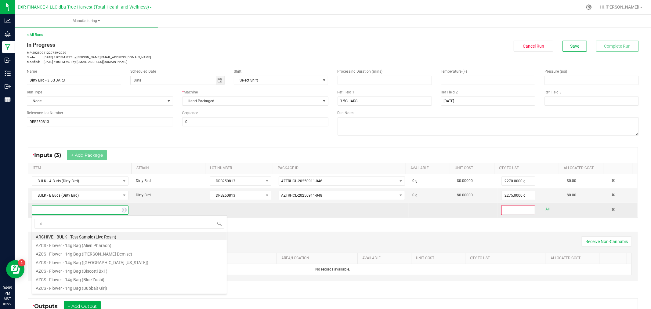
scroll to position [9, 94]
type input "dirty"
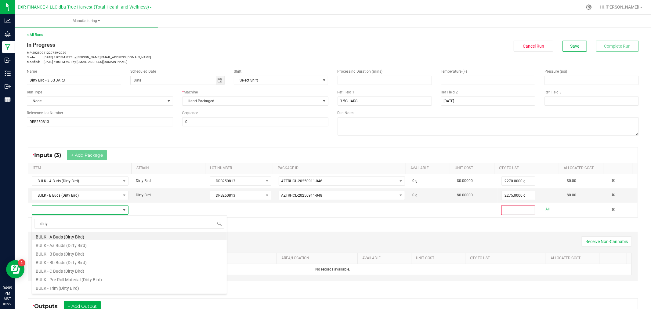
click at [75, 235] on li "BULK - A Buds (Dirty Bird)" at bounding box center [129, 236] width 195 height 9
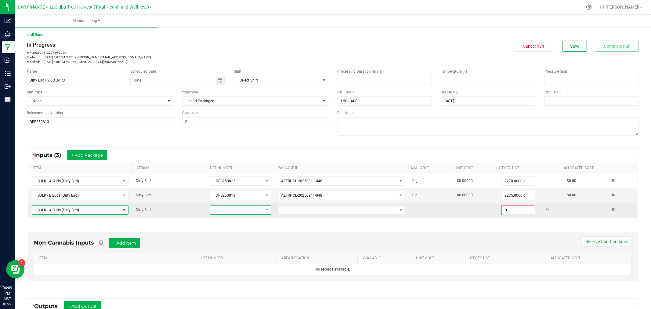
click at [226, 214] on span at bounding box center [236, 210] width 53 height 9
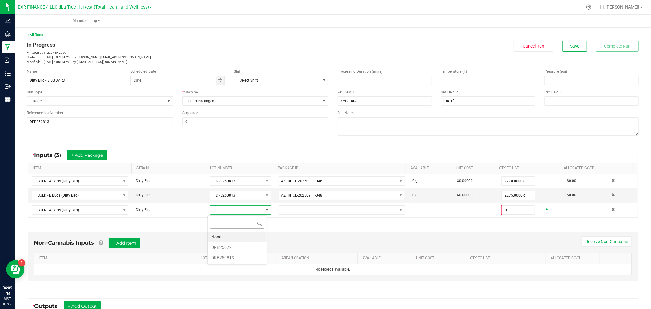
scroll to position [9, 60]
click at [234, 255] on li "DRB250813" at bounding box center [237, 257] width 59 height 10
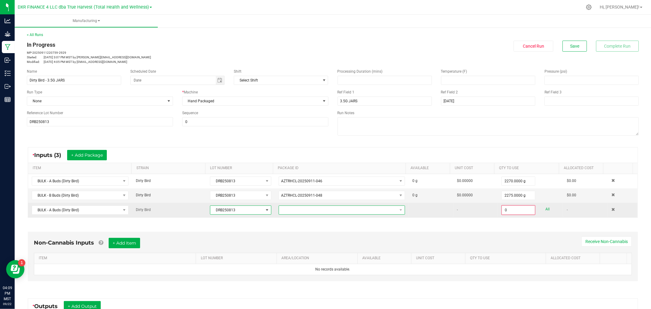
click at [302, 209] on span at bounding box center [338, 210] width 118 height 9
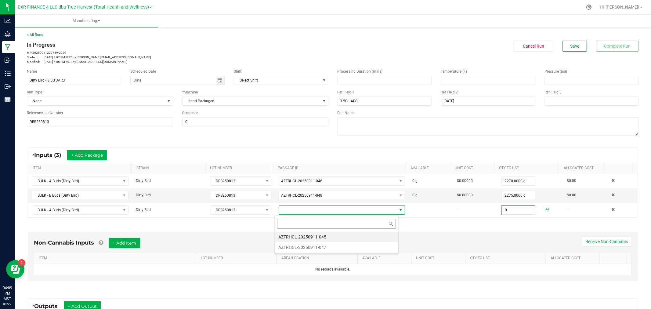
scroll to position [9, 124]
click at [309, 237] on li "AZTRHCL-20250911-045" at bounding box center [337, 237] width 124 height 10
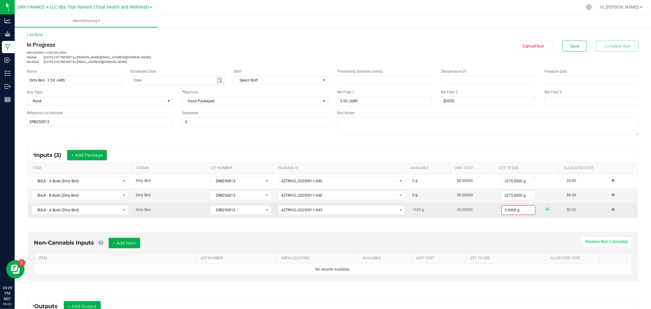
click at [546, 207] on link "All" at bounding box center [548, 209] width 4 height 8
type input "1932.0000 g"
click at [97, 153] on button "+ Add Package" at bounding box center [87, 155] width 40 height 10
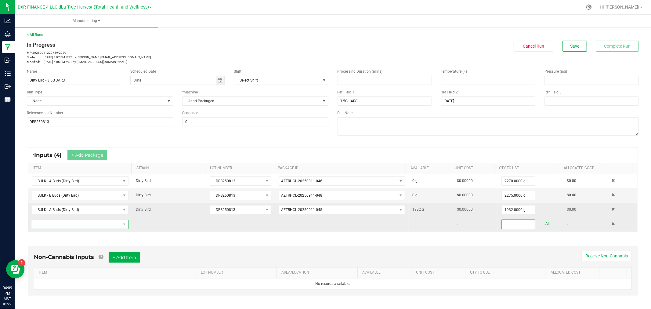
click at [78, 226] on span "NO DATA FOUND" at bounding box center [76, 224] width 89 height 9
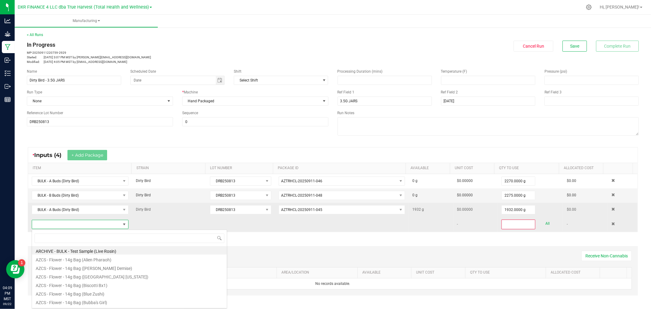
scroll to position [9, 94]
type input "a bu"
click at [85, 269] on li "BULK - A Buds (Dirty Bird)" at bounding box center [129, 268] width 195 height 9
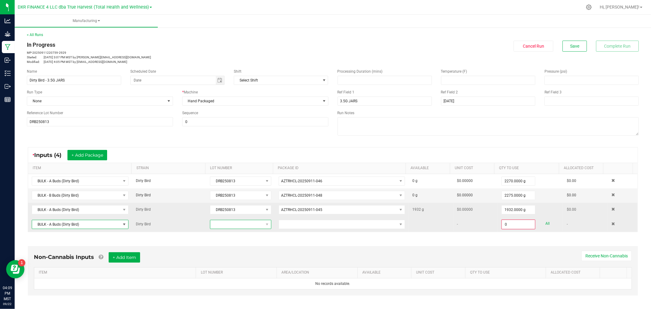
click at [240, 225] on span at bounding box center [236, 224] width 53 height 9
click at [242, 272] on li "DRB250813" at bounding box center [237, 272] width 59 height 10
click at [283, 225] on span at bounding box center [338, 224] width 118 height 9
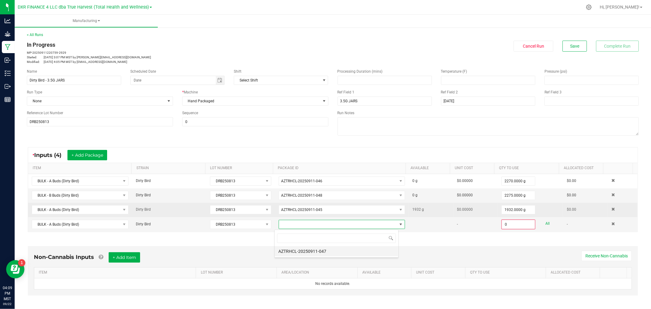
click at [288, 252] on li "AZTRHCL-20250911-047" at bounding box center [337, 251] width 124 height 10
click at [546, 221] on link "All" at bounding box center [548, 223] width 4 height 8
type input "2040.0000 g"
click at [579, 46] on button "Save" at bounding box center [574, 46] width 24 height 11
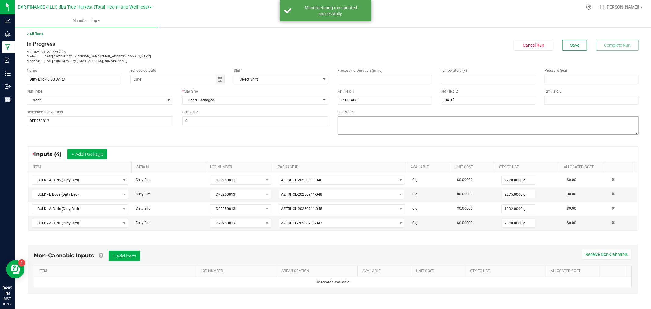
scroll to position [0, 0]
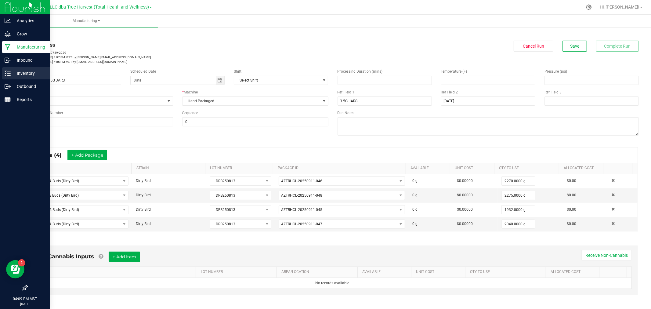
click at [14, 75] on p "Inventory" at bounding box center [29, 73] width 37 height 7
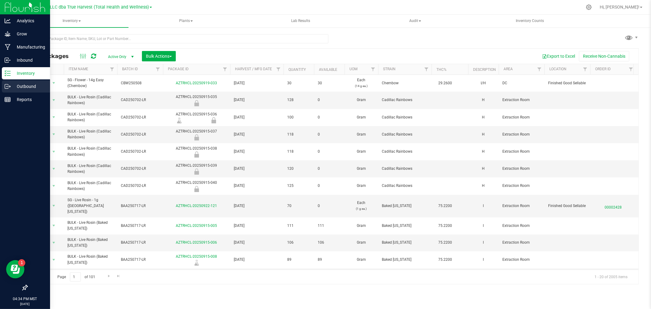
click at [18, 88] on p "Outbound" at bounding box center [29, 86] width 37 height 7
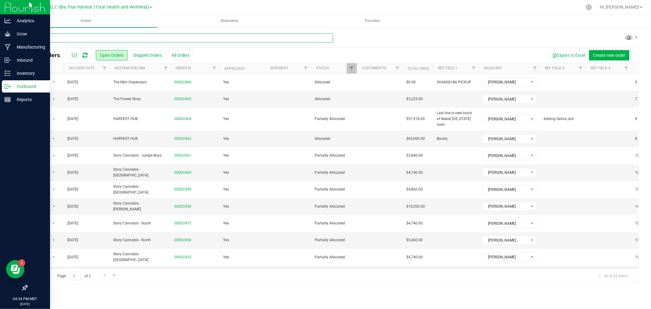
click at [110, 38] on input "text" at bounding box center [180, 37] width 306 height 9
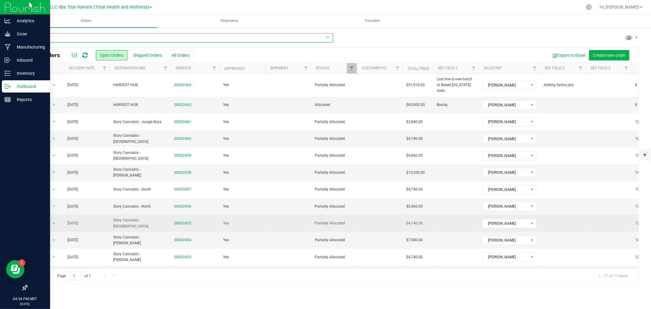
type input "stick"
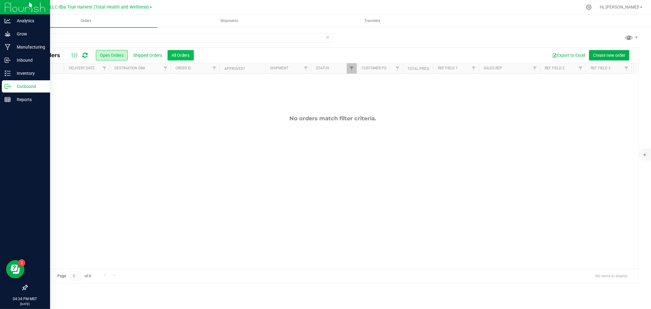
click at [190, 51] on button "All Orders" at bounding box center [181, 55] width 26 height 10
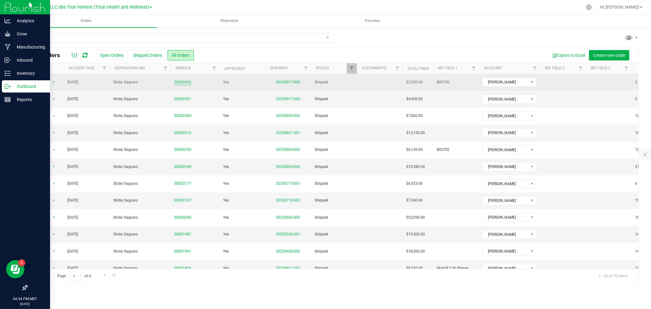
click at [184, 83] on link "00002432" at bounding box center [182, 82] width 17 height 6
